Goal: Find specific page/section: Find specific page/section

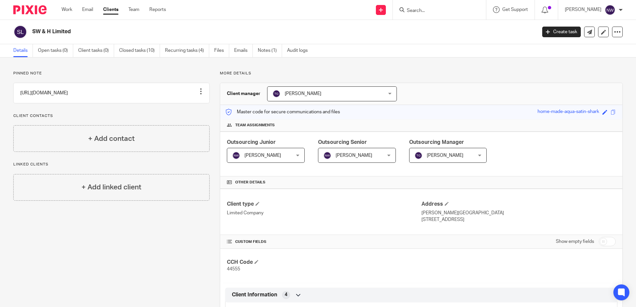
click at [451, 12] on input "Search" at bounding box center [436, 11] width 60 height 6
type input "3di"
click at [442, 26] on link at bounding box center [448, 26] width 86 height 10
click at [280, 53] on link "Notes (2)" at bounding box center [272, 50] width 24 height 13
